Goal: Find specific page/section: Find specific page/section

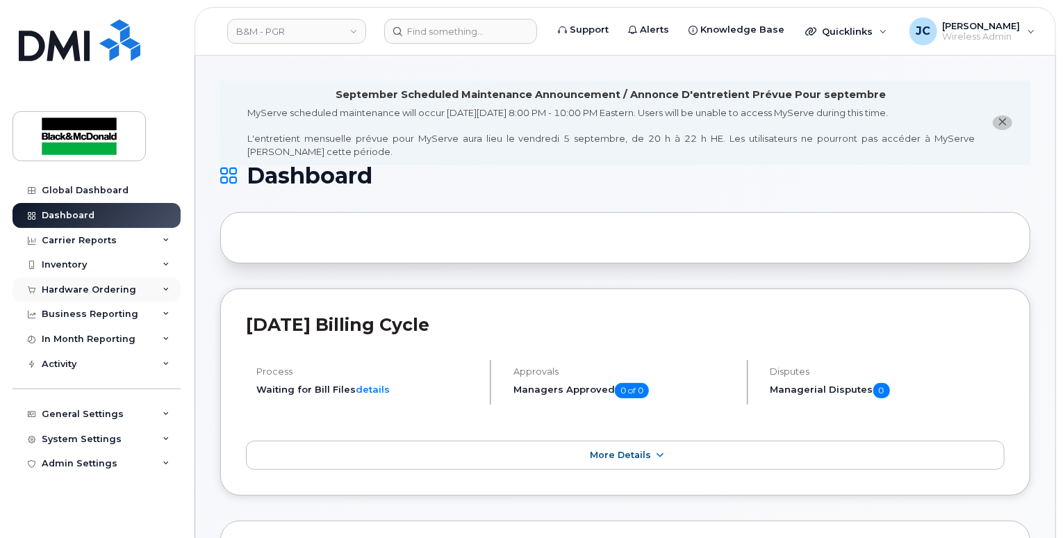
click at [95, 290] on div "Hardware Ordering" at bounding box center [89, 289] width 95 height 11
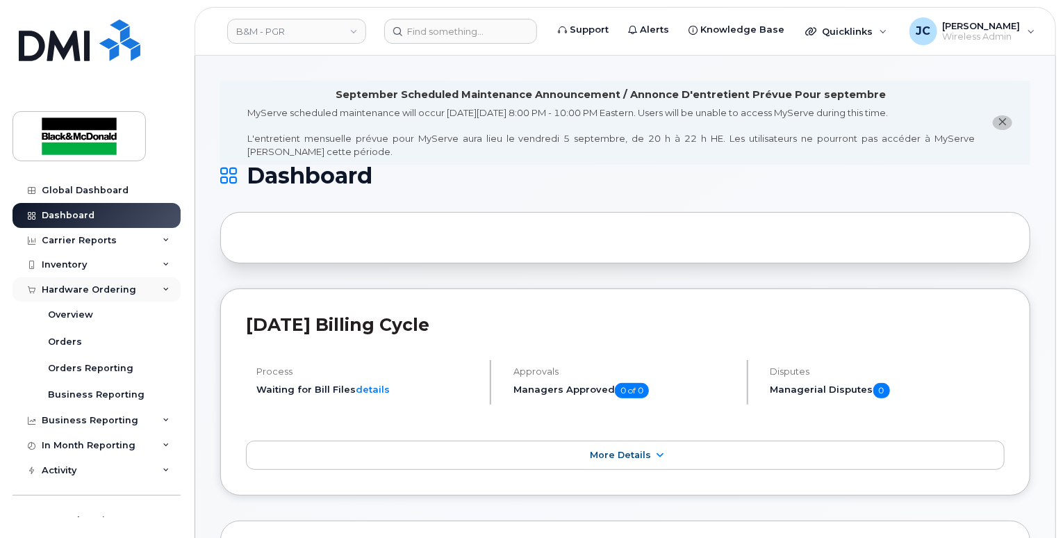
click at [95, 290] on div "Hardware Ordering" at bounding box center [89, 289] width 95 height 11
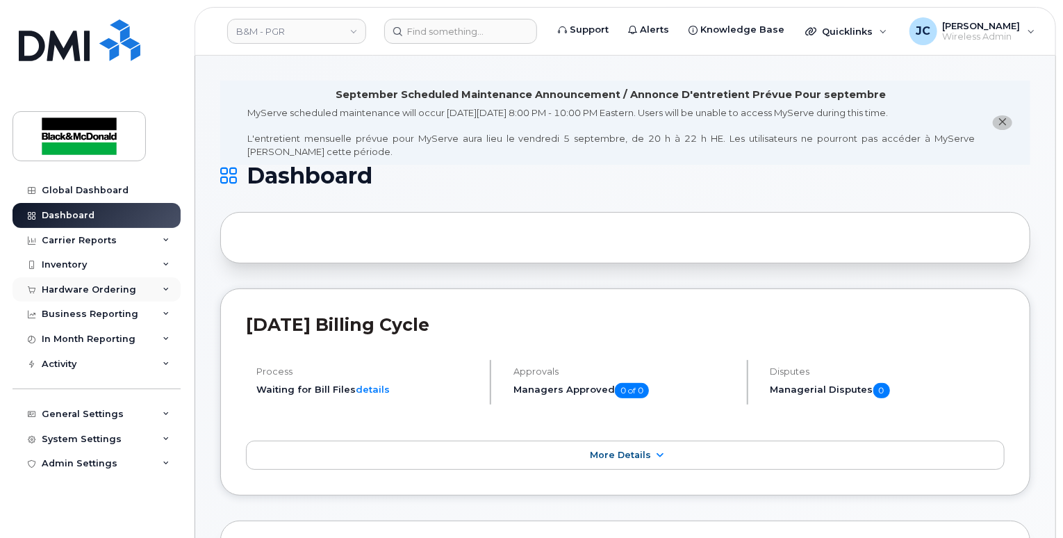
click at [95, 290] on div "Hardware Ordering" at bounding box center [89, 289] width 95 height 11
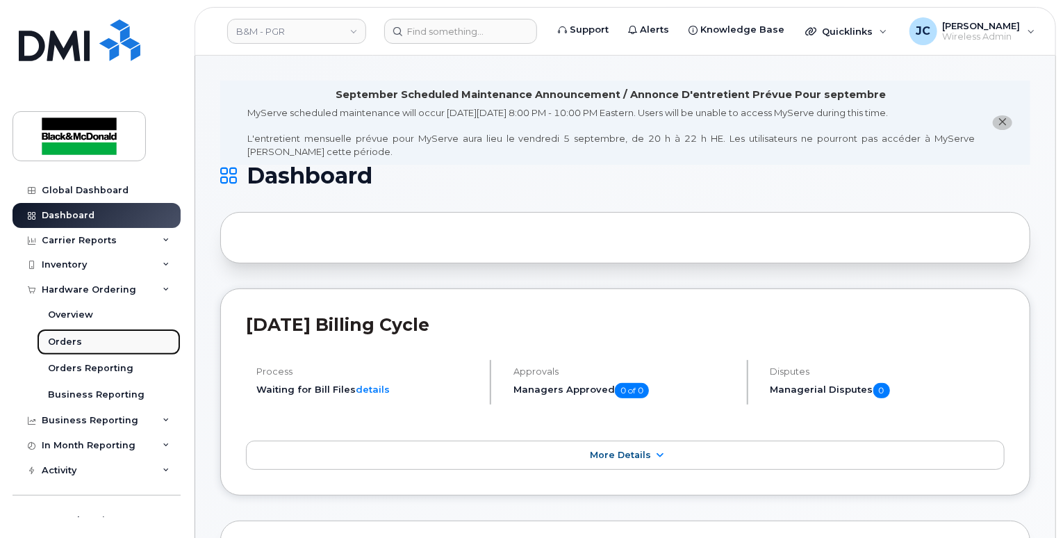
click at [80, 340] on link "Orders" at bounding box center [109, 342] width 144 height 26
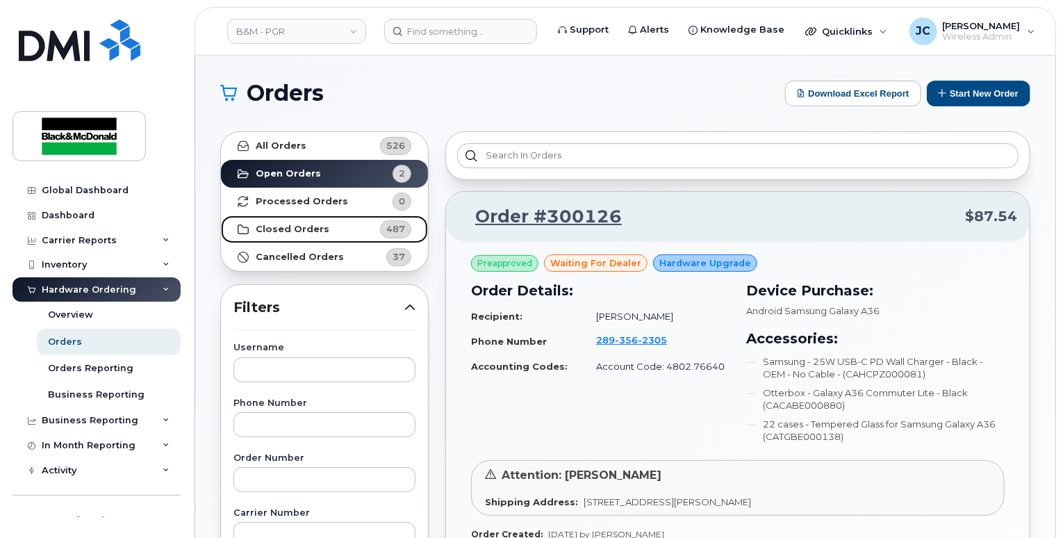
click at [309, 234] on link "Closed Orders 487" at bounding box center [324, 229] width 207 height 28
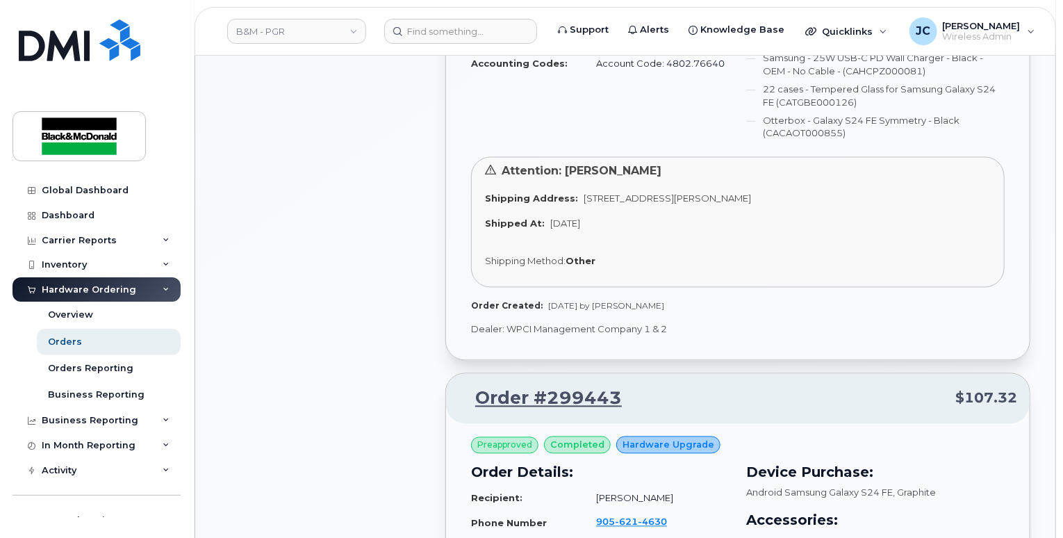
scroll to position [1390, 0]
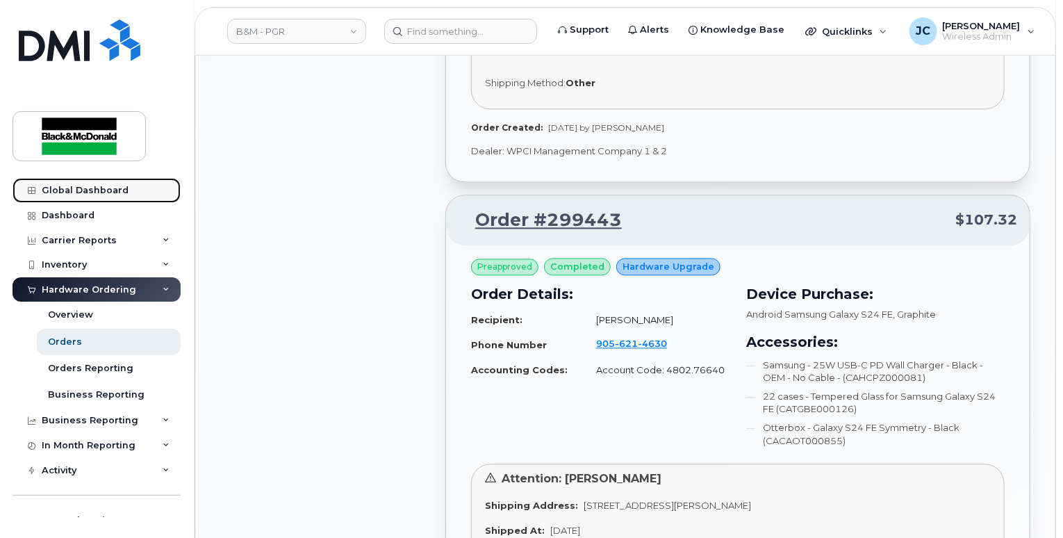
click at [99, 192] on div "Global Dashboard" at bounding box center [85, 190] width 87 height 11
click at [79, 214] on div "Dashboard" at bounding box center [68, 215] width 53 height 11
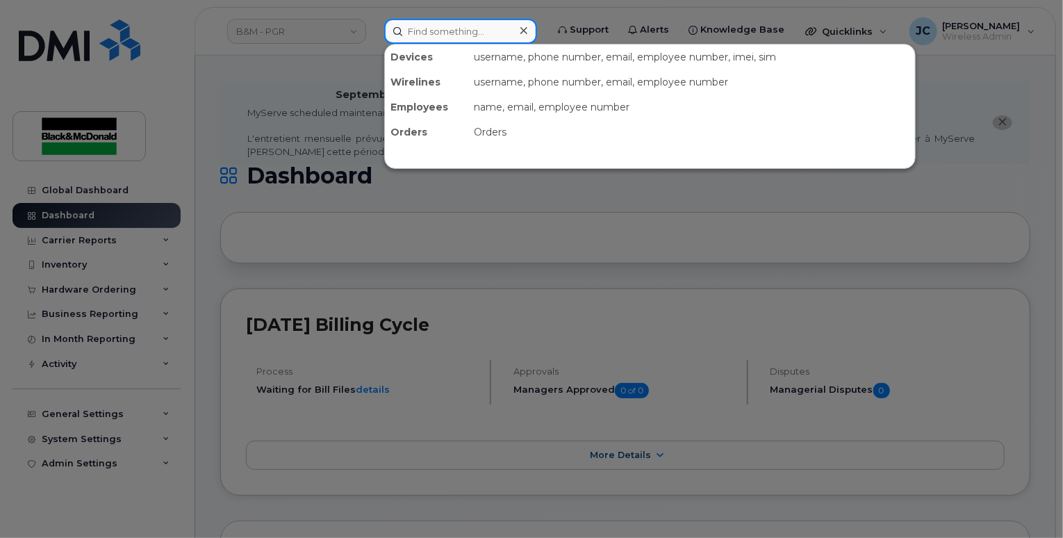
click at [464, 26] on input at bounding box center [460, 31] width 153 height 25
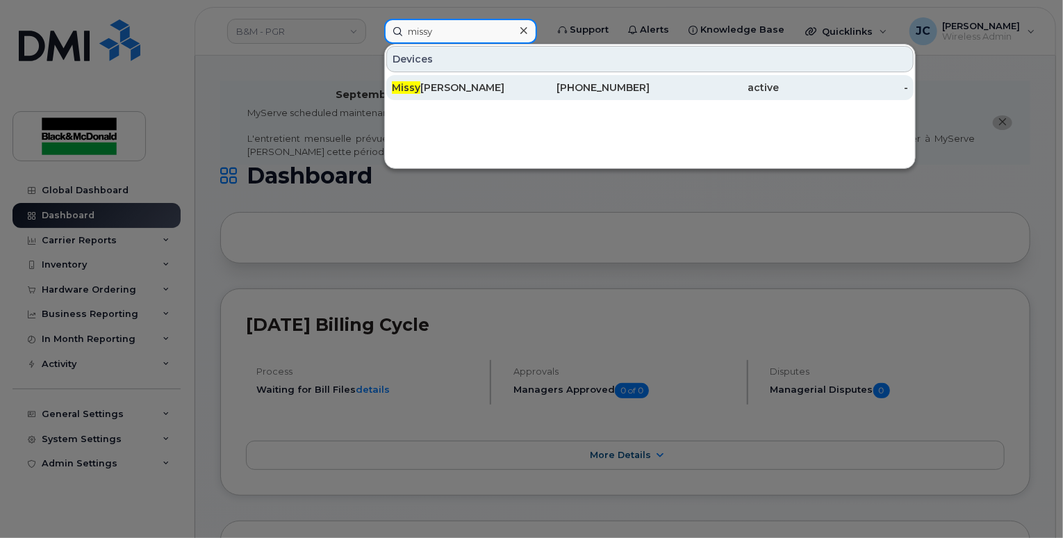
type input "missy"
click at [509, 95] on div "Missy May Galbraith" at bounding box center [456, 87] width 129 height 25
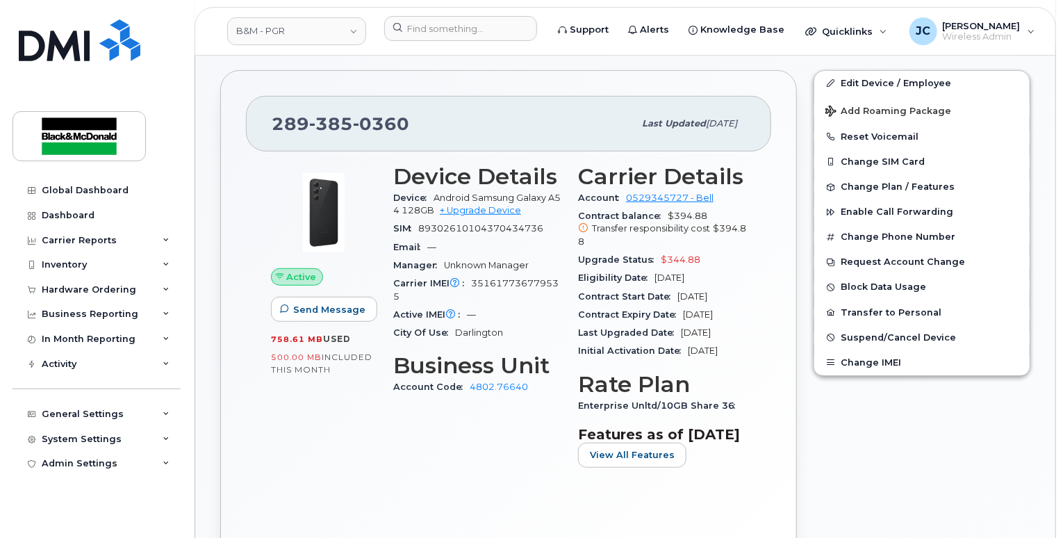
scroll to position [347, 0]
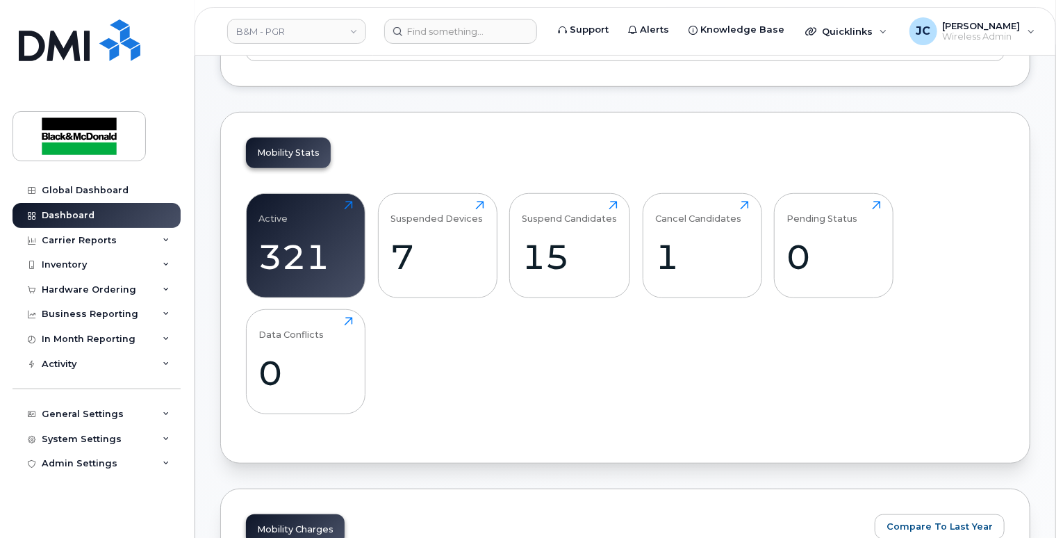
scroll to position [417, 0]
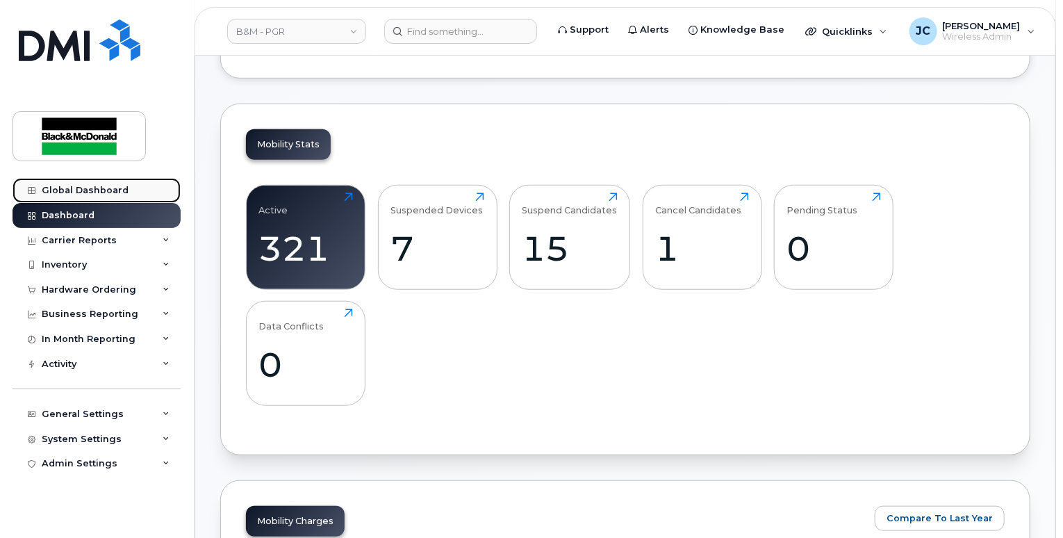
click at [87, 187] on div "Global Dashboard" at bounding box center [85, 190] width 87 height 11
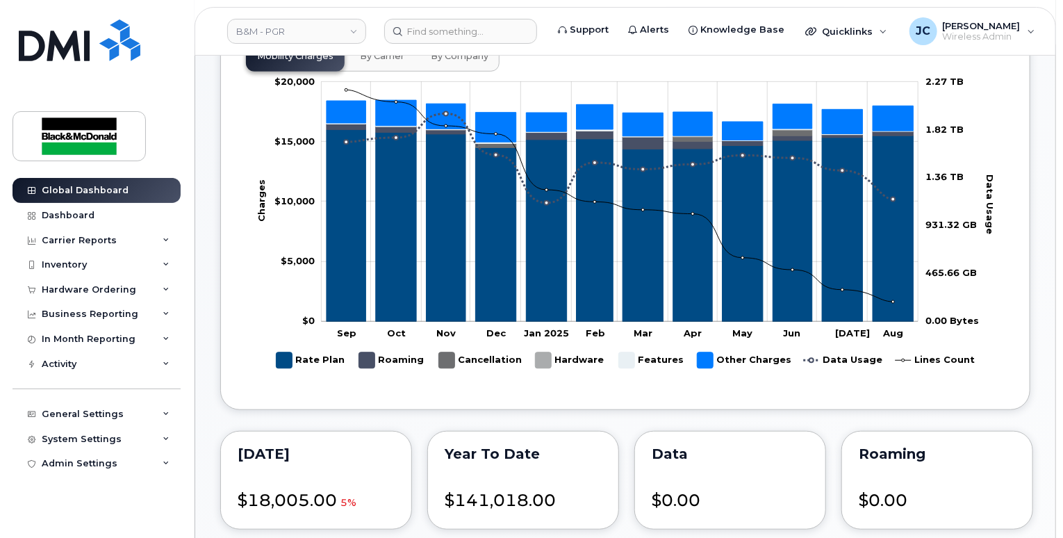
scroll to position [486, 0]
